Goal: Check status

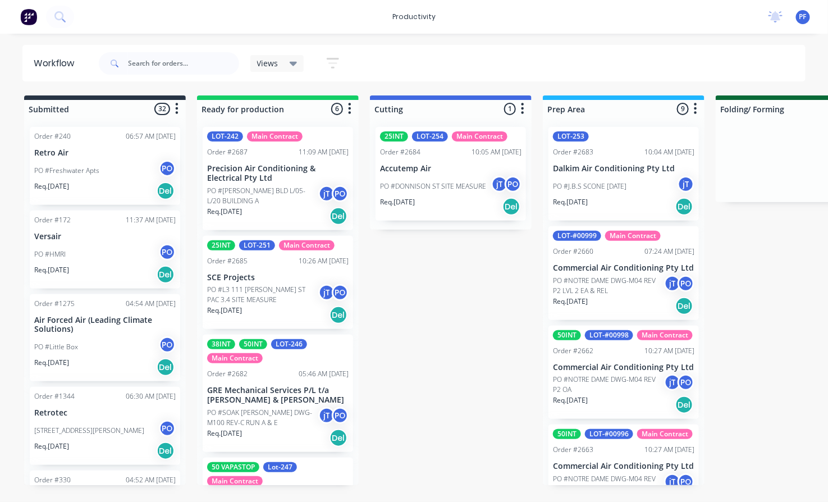
scroll to position [63, 0]
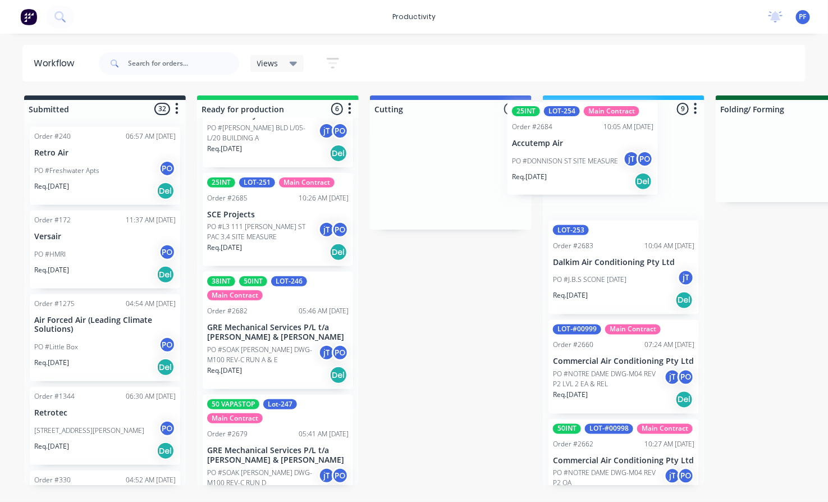
drag, startPoint x: 431, startPoint y: 173, endPoint x: 571, endPoint y: 146, distance: 142.2
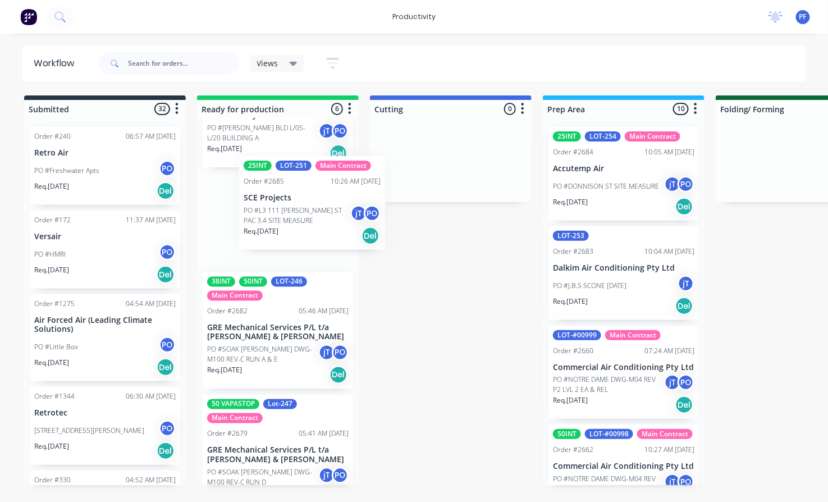
scroll to position [48, 0]
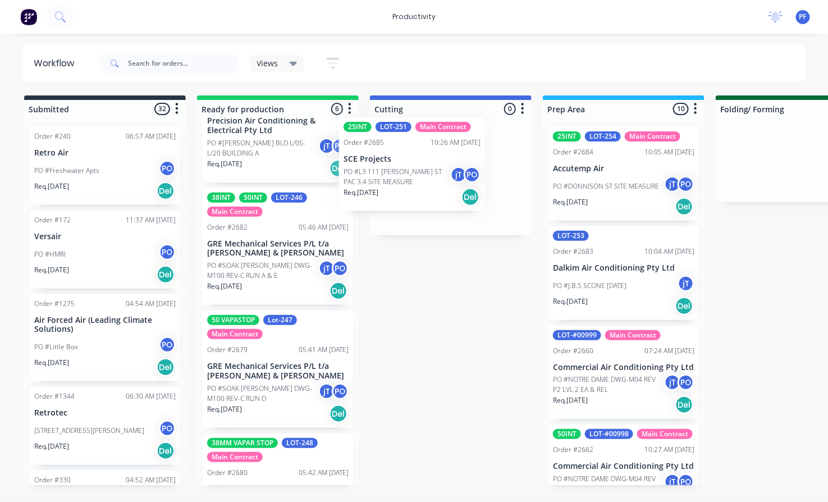
drag, startPoint x: 330, startPoint y: 201, endPoint x: 446, endPoint y: 155, distance: 125.0
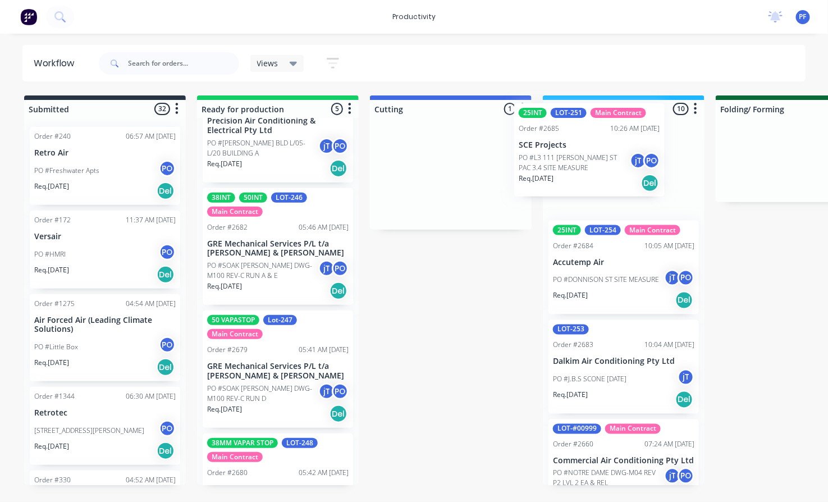
drag, startPoint x: 410, startPoint y: 181, endPoint x: 552, endPoint y: 154, distance: 144.5
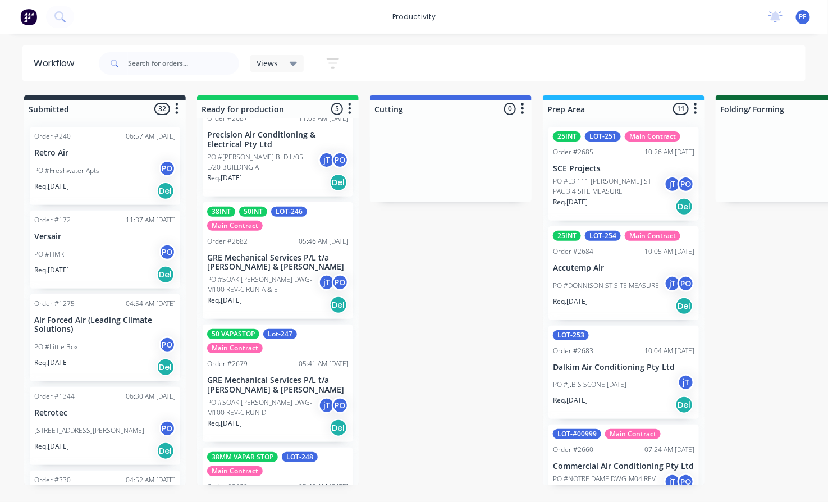
scroll to position [0, 0]
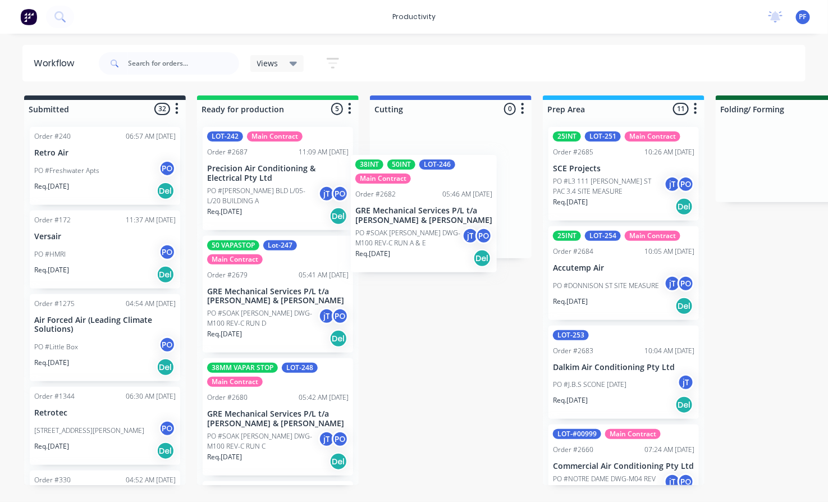
drag, startPoint x: 282, startPoint y: 276, endPoint x: 453, endPoint y: 175, distance: 199.1
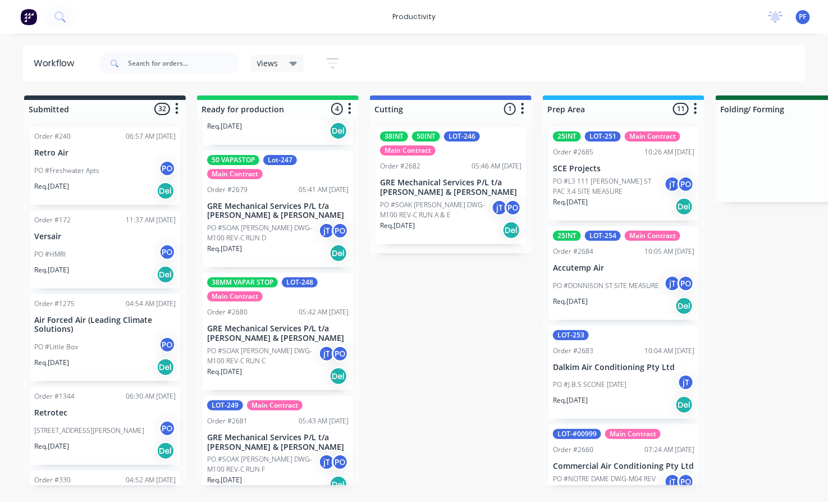
scroll to position [98, 0]
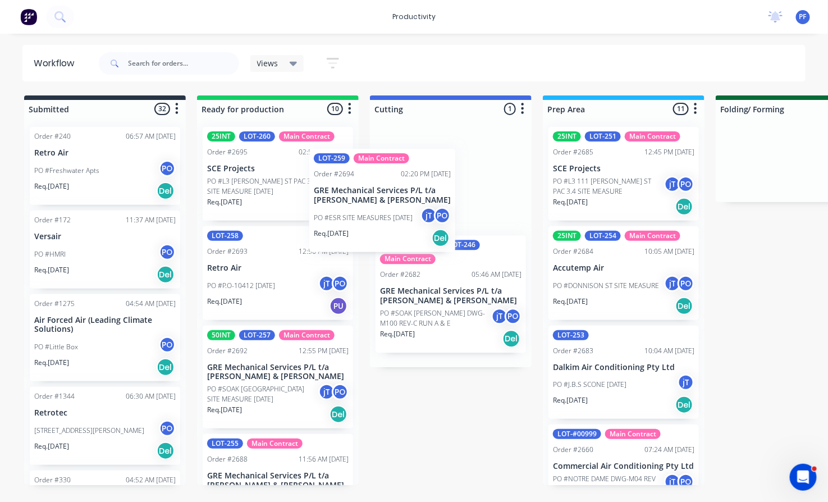
drag, startPoint x: 270, startPoint y: 260, endPoint x: 395, endPoint y: 177, distance: 149.4
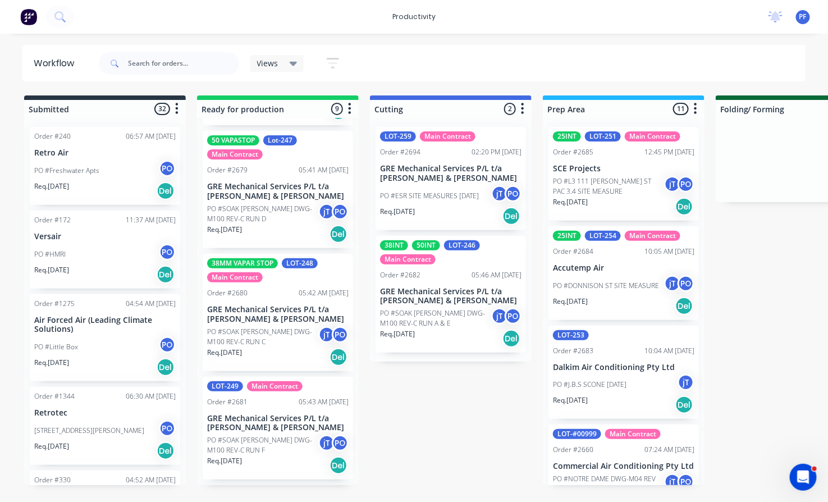
scroll to position [561, 0]
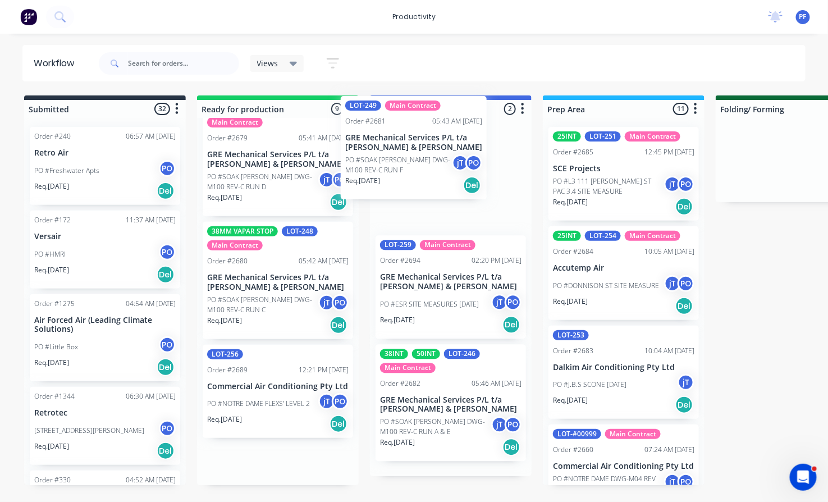
drag, startPoint x: 254, startPoint y: 380, endPoint x: 405, endPoint y: 116, distance: 304.4
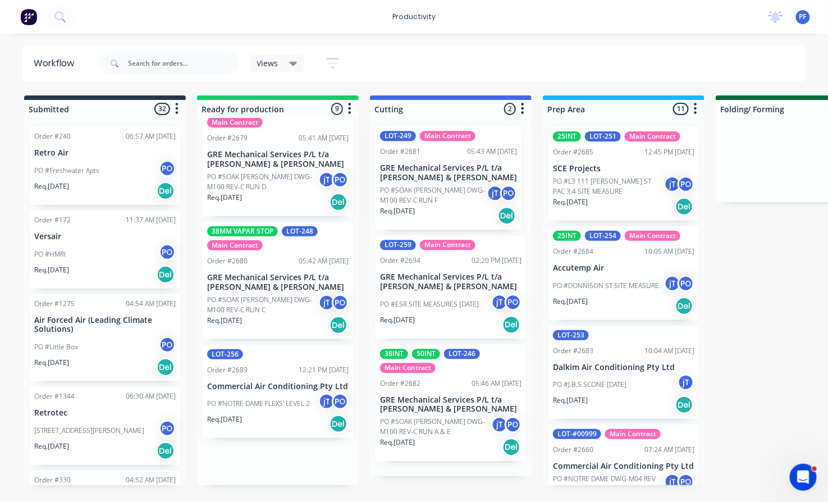
click at [406, 117] on div at bounding box center [451, 109] width 162 height 18
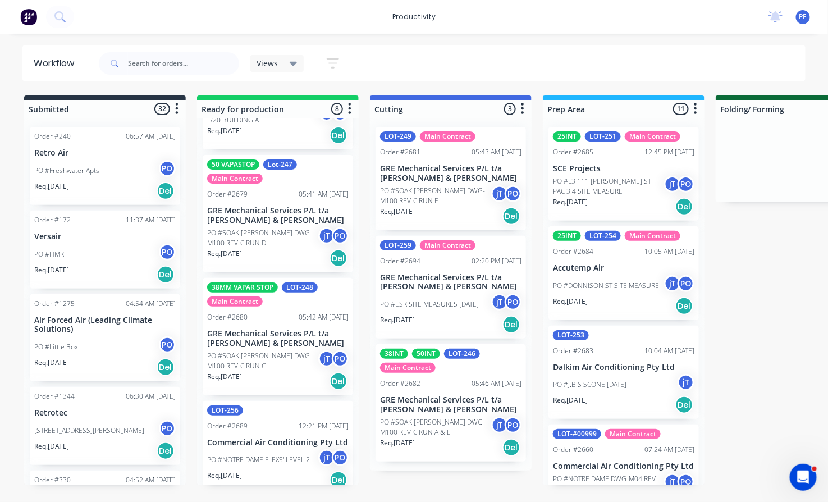
scroll to position [513, 0]
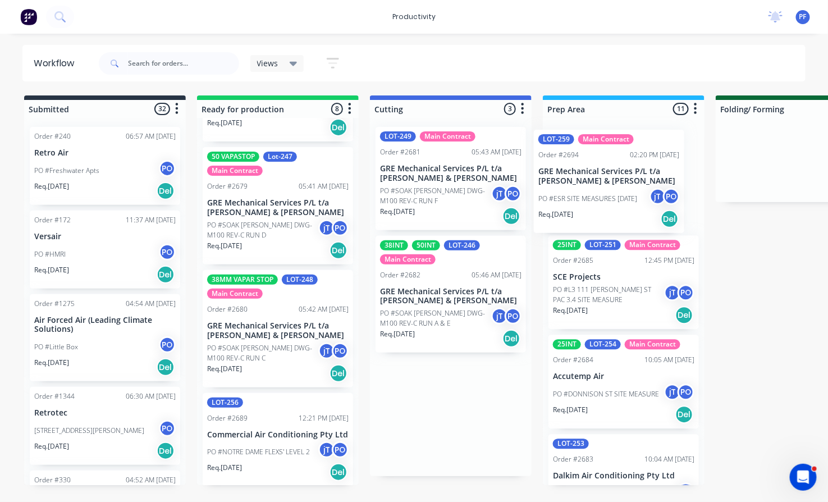
drag, startPoint x: 425, startPoint y: 266, endPoint x: 588, endPoint y: 160, distance: 193.8
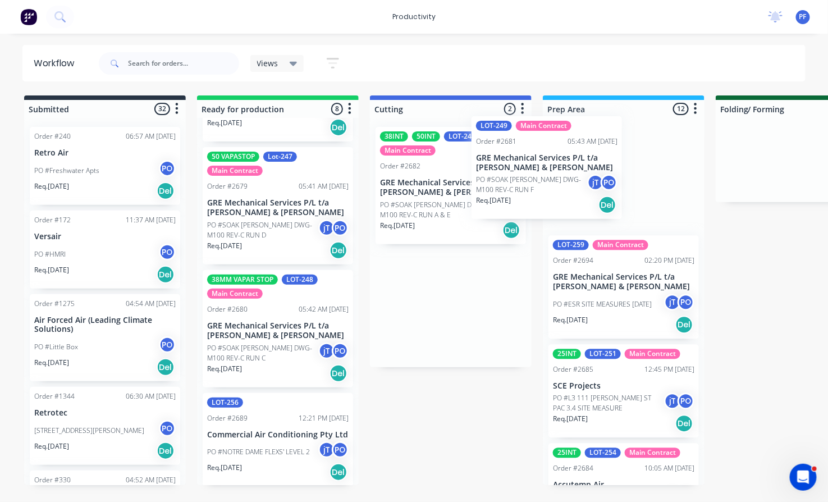
drag, startPoint x: 419, startPoint y: 170, endPoint x: 524, endPoint y: 160, distance: 105.4
click at [524, 160] on div "LOT-249 Main Contract Order #2681 05:43 AM 25/08/25 GRE Mechanical Services P/L…" at bounding box center [451, 242] width 162 height 249
